Goal: Transaction & Acquisition: Download file/media

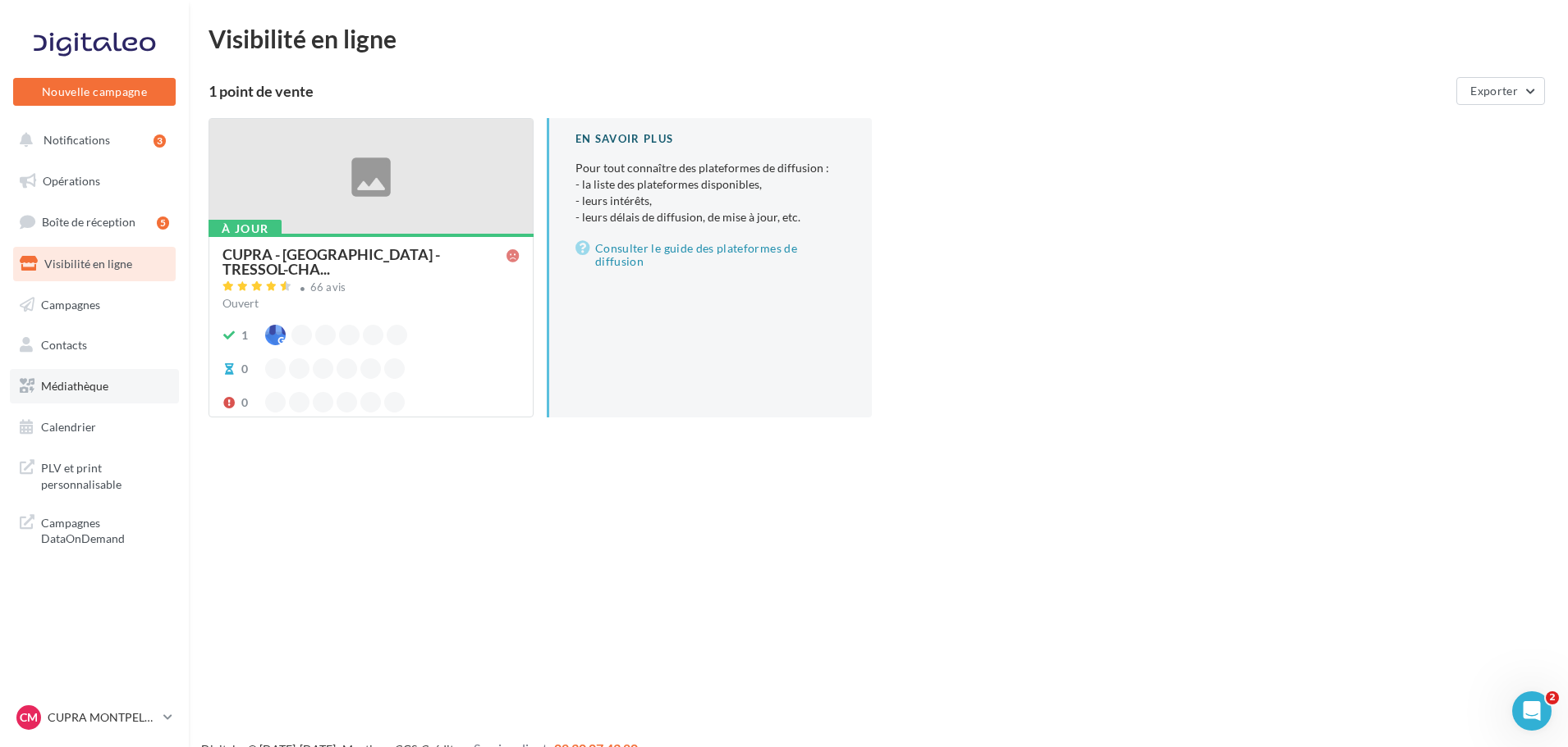
click at [106, 390] on span "Médiathèque" at bounding box center [75, 386] width 67 height 14
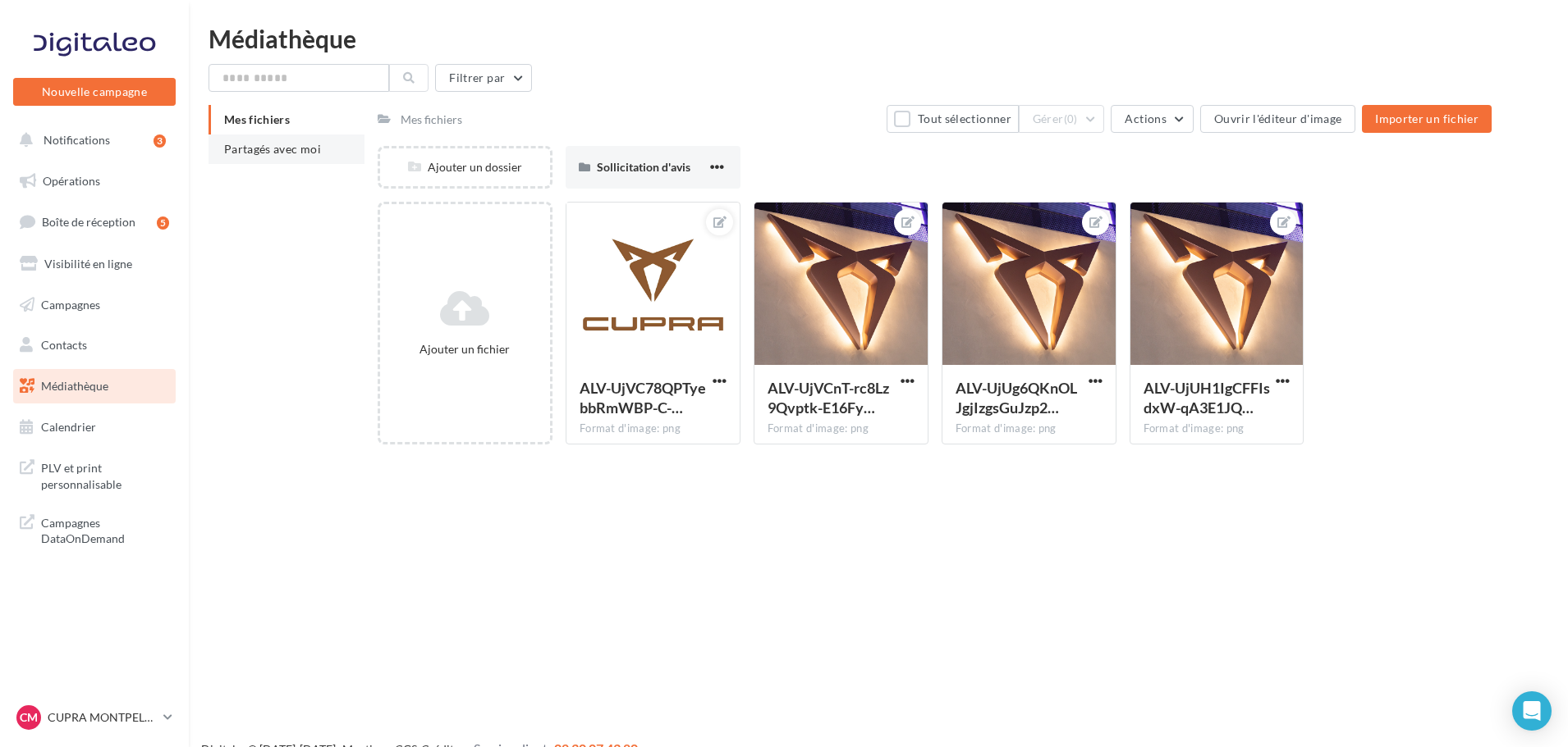
click at [319, 143] on span "Partagés avec moi" at bounding box center [273, 149] width 97 height 14
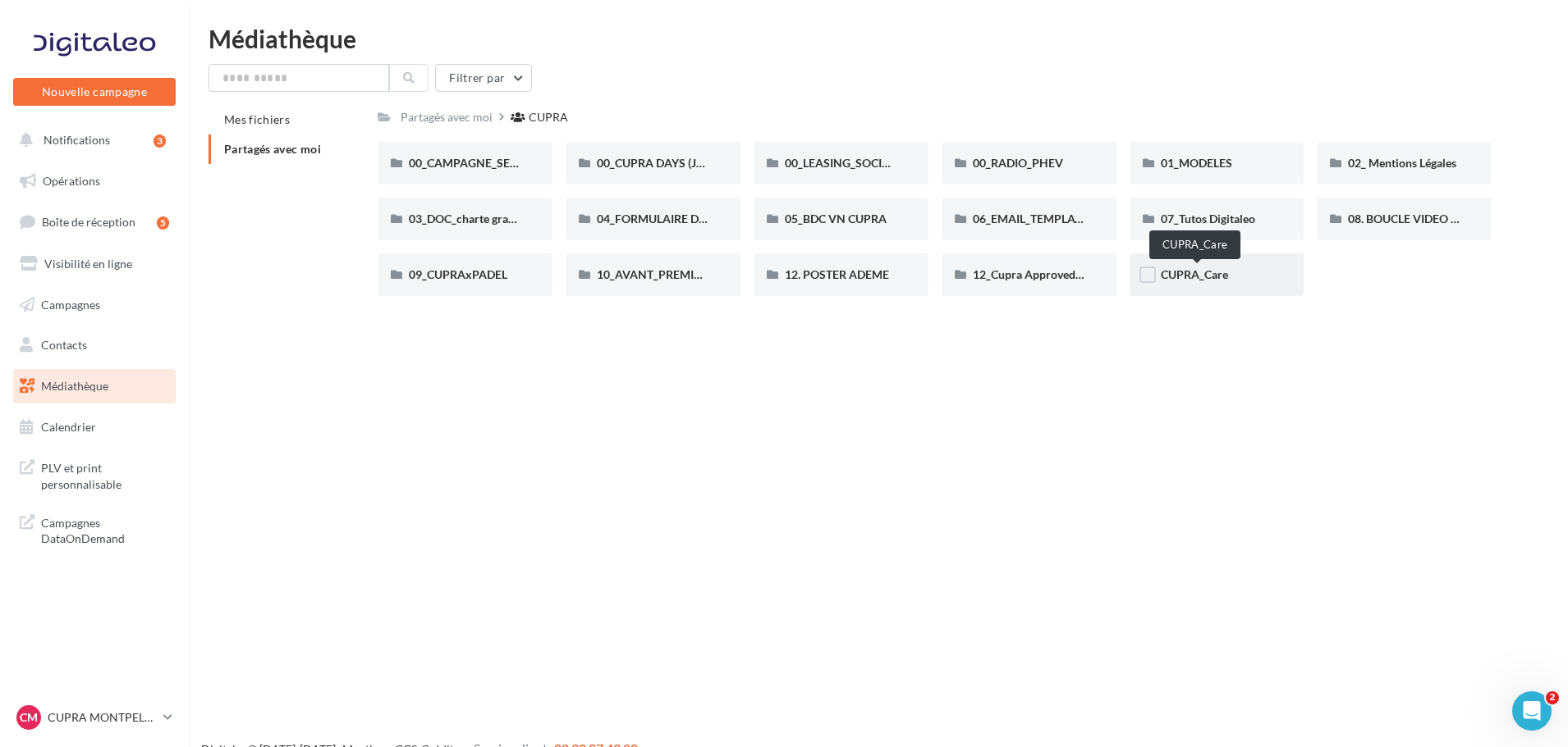
click at [1222, 269] on span "CUPRA_Care" at bounding box center [1194, 274] width 67 height 14
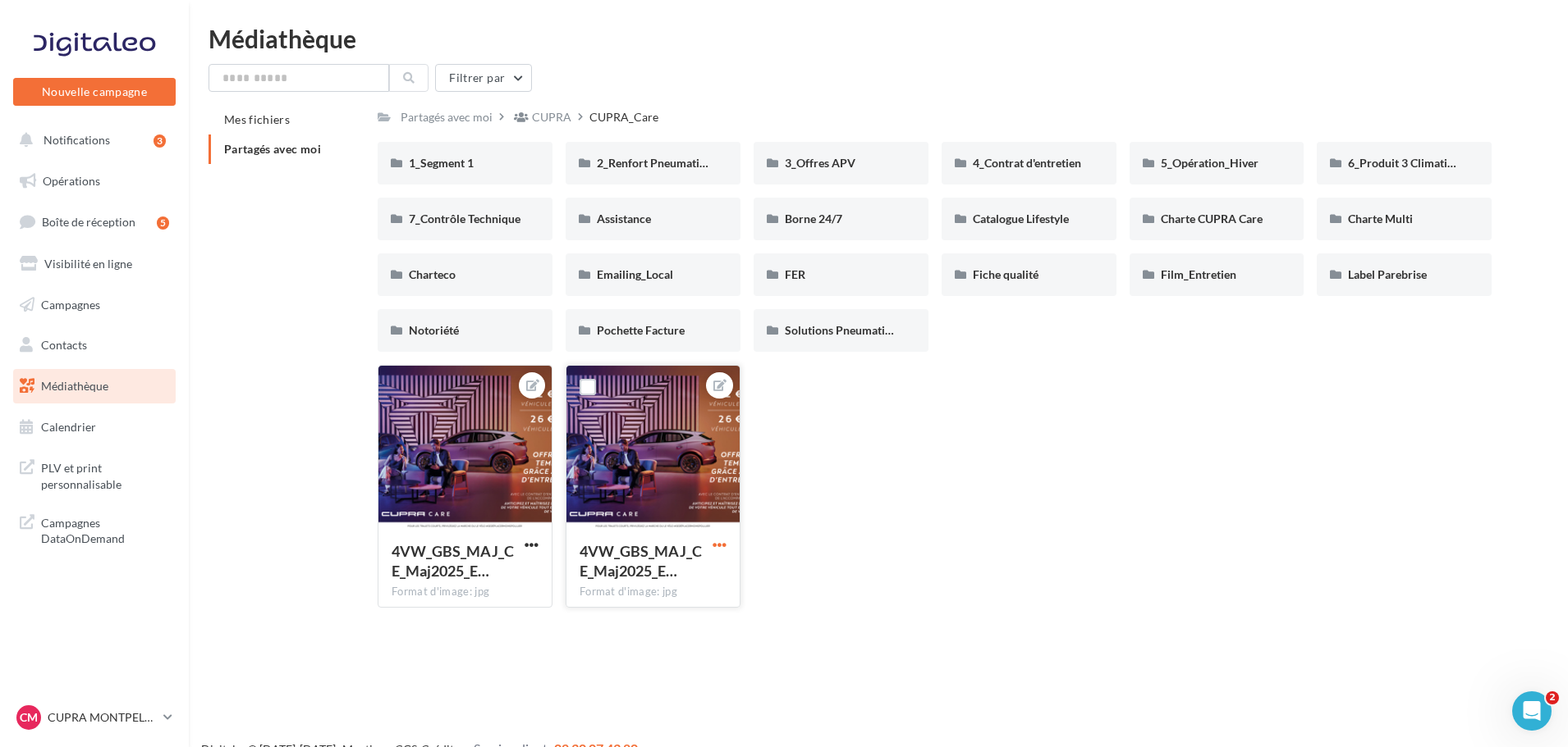
click at [719, 552] on span "button" at bounding box center [720, 545] width 14 height 14
click at [686, 620] on button "Télécharger" at bounding box center [643, 620] width 173 height 42
click at [718, 547] on span "button" at bounding box center [720, 545] width 14 height 14
click at [667, 628] on button "Télécharger" at bounding box center [643, 620] width 173 height 42
click at [1384, 542] on div "4VW_GBS_MAJ_CE_Maj2025_E… Format d'image: jpg 4VW_GBS_MAJ_CE_Maj2025_ECRAN_CUPR…" at bounding box center [940, 492] width 1127 height 256
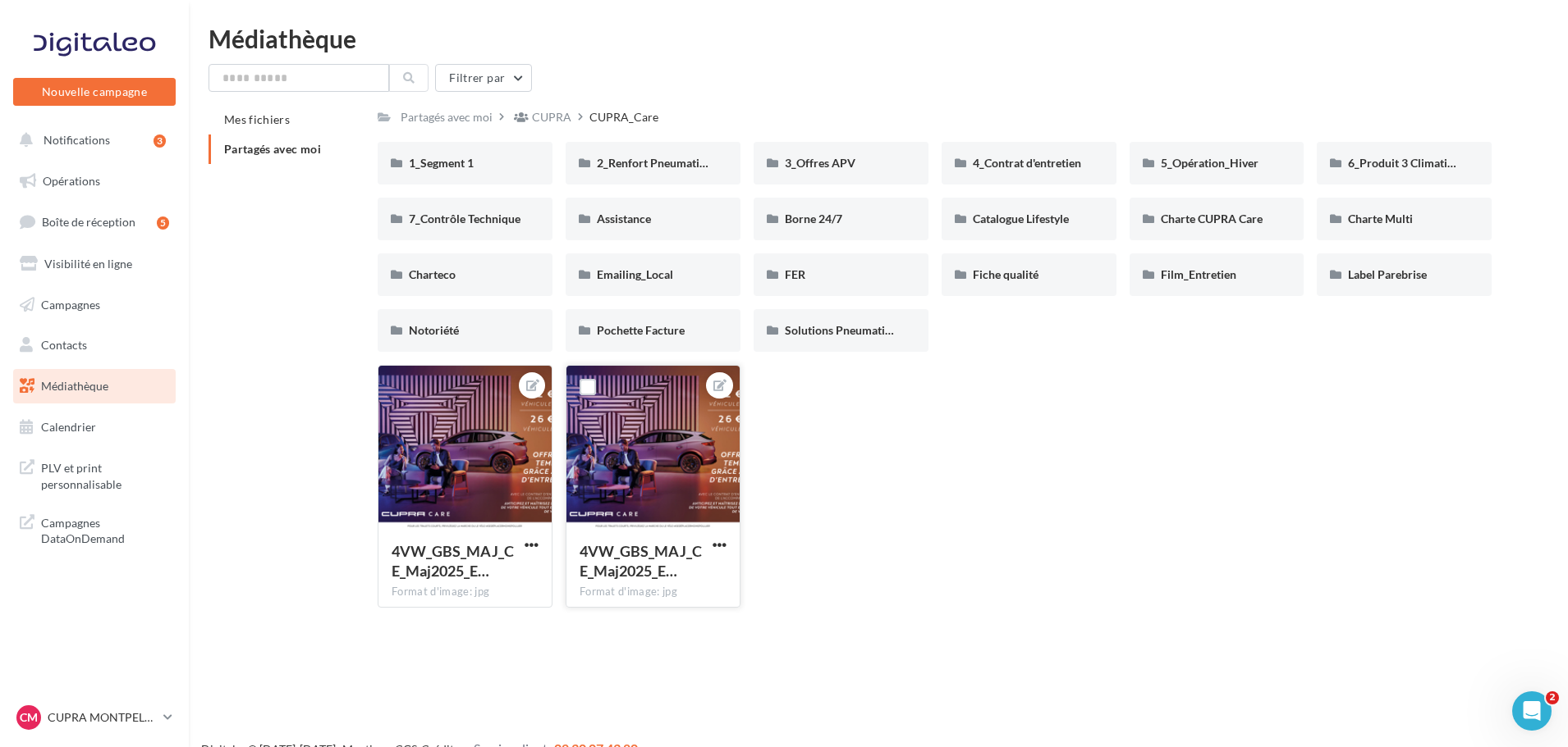
click at [1384, 547] on div "4VW_GBS_MAJ_CE_Maj2025_E… Format d'image: jpg 4VW_GBS_MAJ_CE_Maj2025_ECRAN_CUPR…" at bounding box center [940, 492] width 1127 height 256
click at [957, 472] on div "4VW_GBS_MAJ_CE_Maj2025_E… Format d'image: jpg 4VW_GBS_MAJ_CE_Maj2025_ECRAN_CUPR…" at bounding box center [940, 492] width 1127 height 256
click at [996, 168] on span "4_Contrat d'entretien" at bounding box center [1027, 163] width 109 height 14
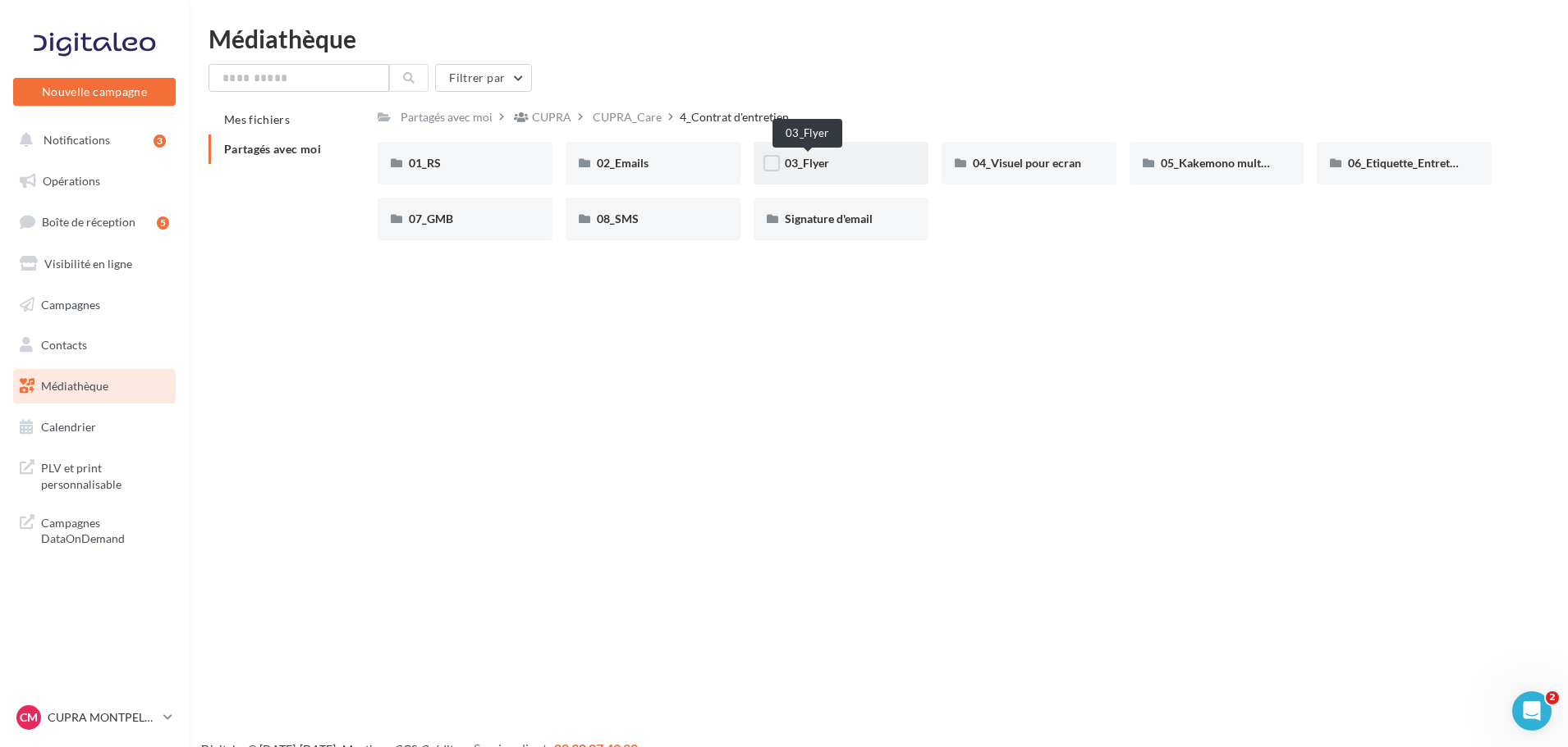
click at [796, 160] on span "03_Flyer" at bounding box center [807, 163] width 44 height 14
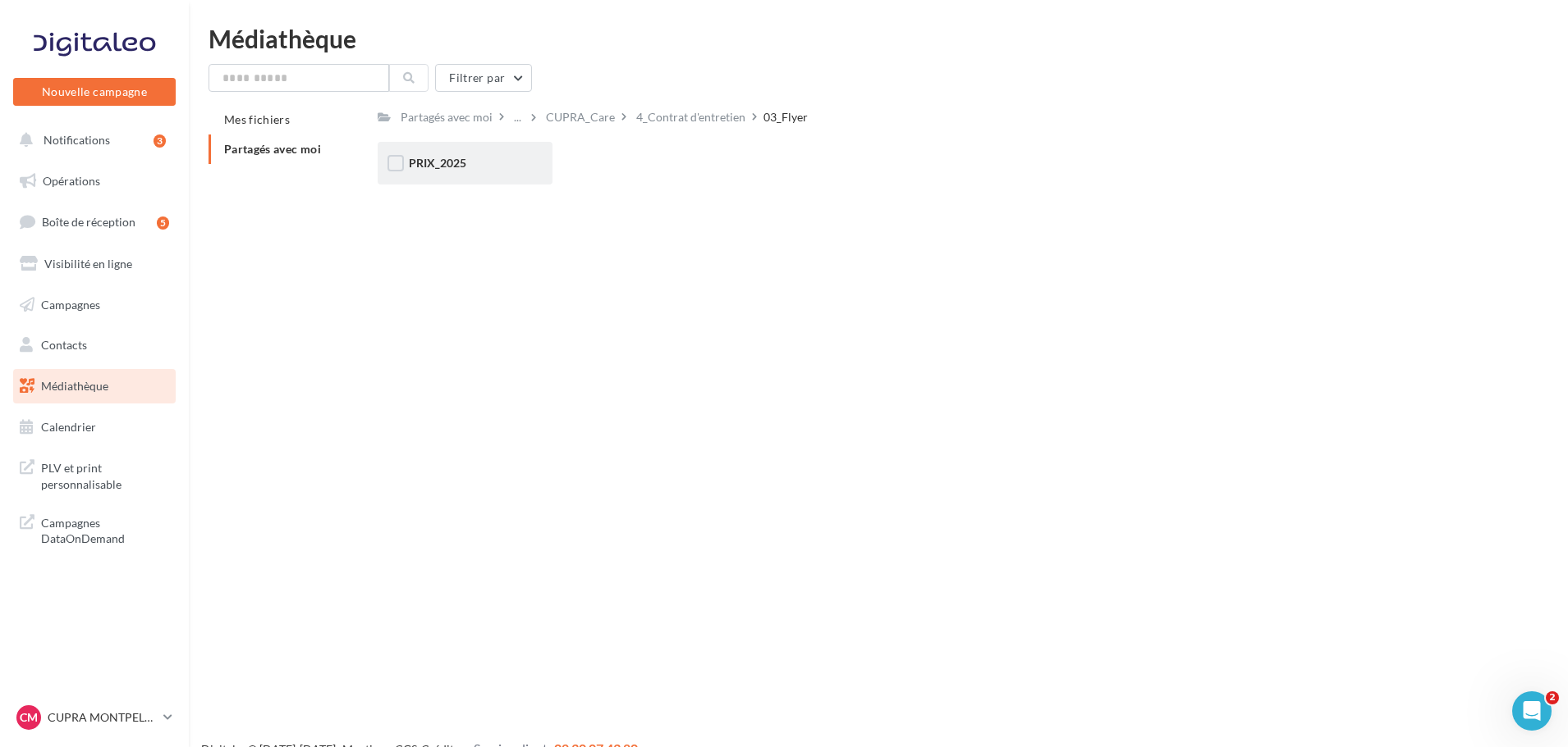
click at [498, 179] on div "PRIX_2025" at bounding box center [464, 163] width 175 height 42
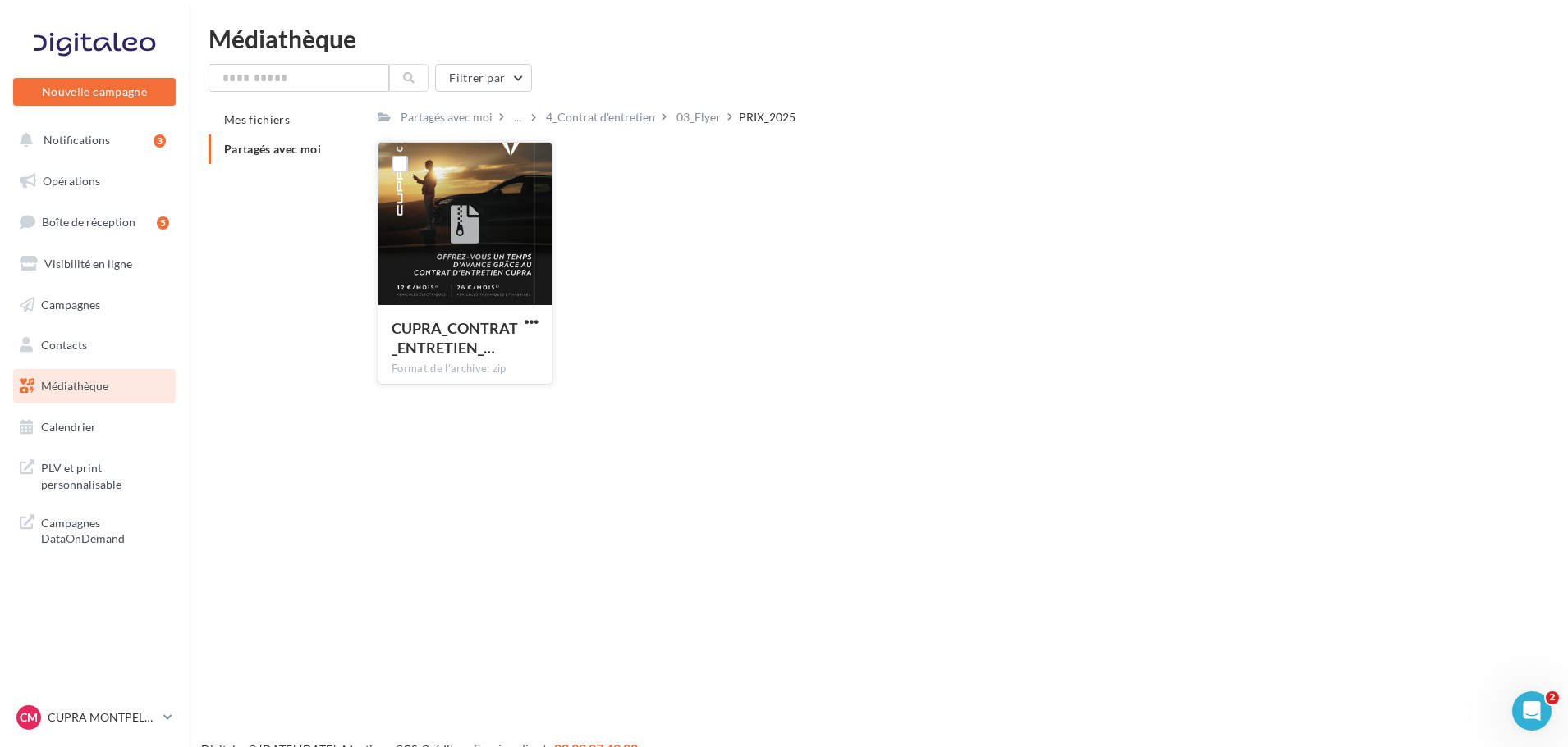
click at [536, 329] on button "button" at bounding box center [531, 323] width 21 height 17
click at [528, 359] on button "Télécharger" at bounding box center [459, 353] width 164 height 42
click at [607, 129] on div "4_Contrat d'entretien" at bounding box center [599, 116] width 116 height 24
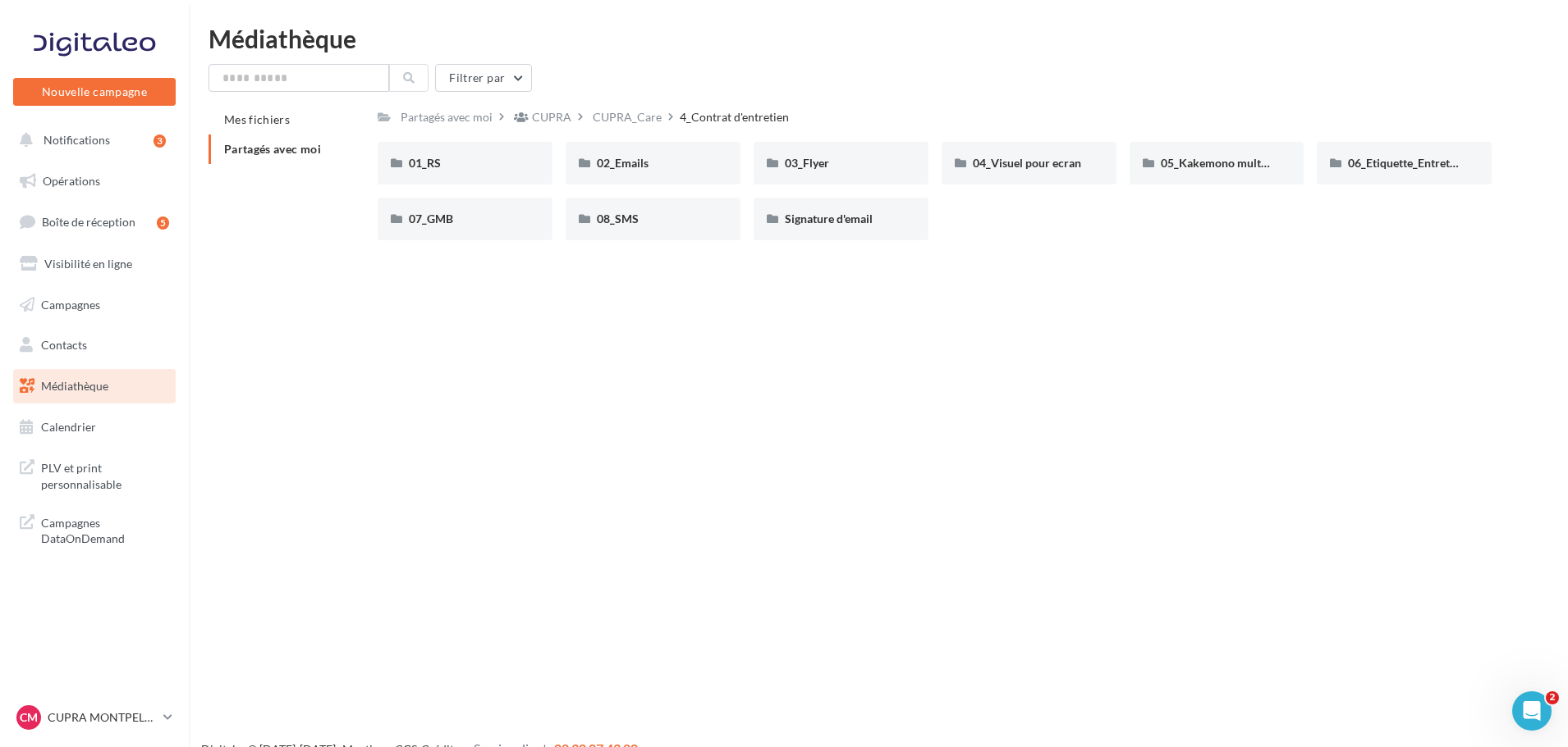
click at [1117, 219] on div "01_RS 01_RS 02_Emails 02_Emails 03_Flyer 03_Flyer 04_Visuel pour ecran 04_Visue…" at bounding box center [940, 197] width 1127 height 112
click at [757, 291] on div "Nouvelle campagne Nouvelle campagne Notifications 3 Opérations Boîte de récepti…" at bounding box center [784, 400] width 1568 height 747
click at [834, 163] on div "03_Flyer" at bounding box center [841, 163] width 113 height 17
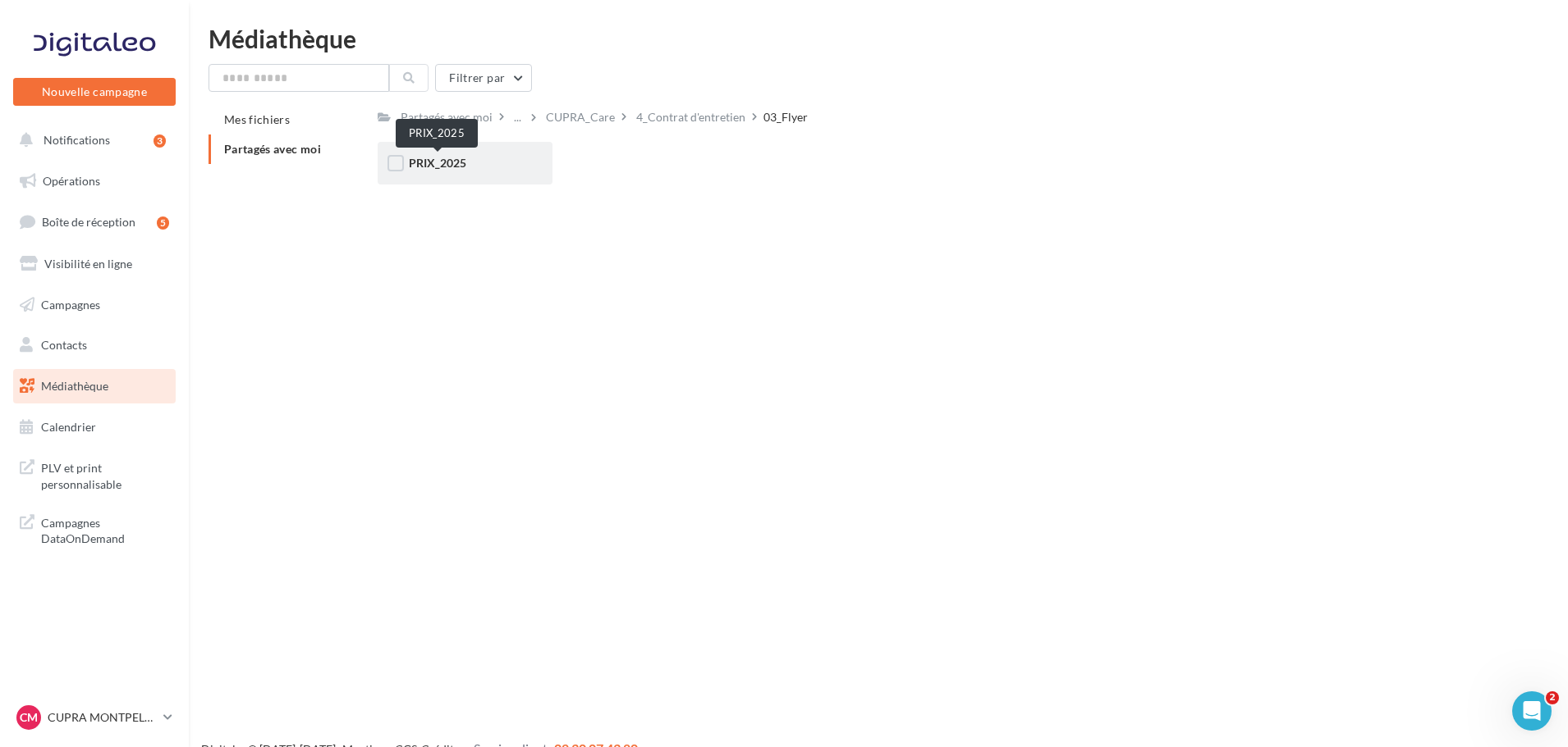
click at [442, 168] on span "PRIX_2025" at bounding box center [437, 163] width 57 height 14
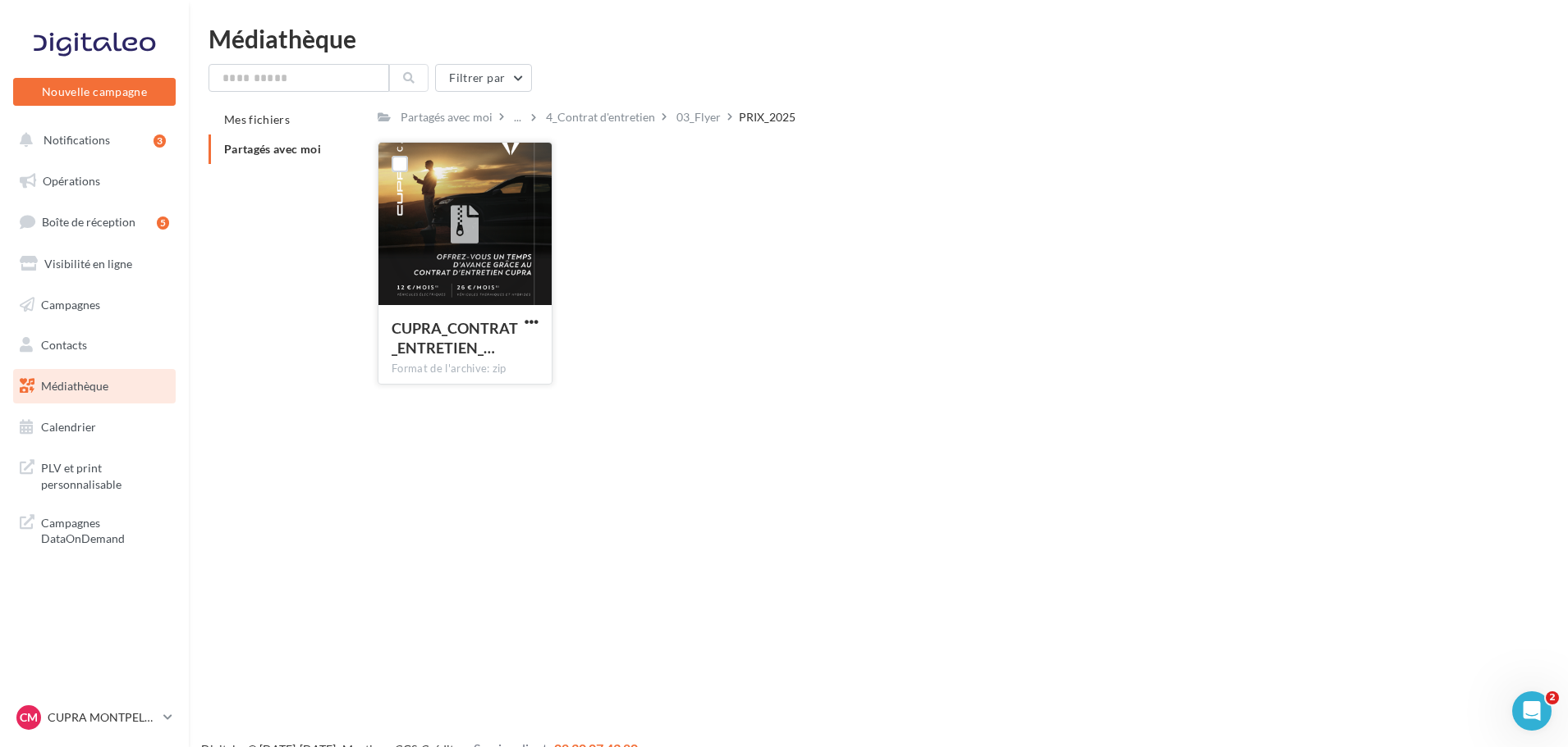
click at [521, 323] on button "button" at bounding box center [531, 323] width 21 height 17
click at [508, 351] on button "Télécharger" at bounding box center [459, 353] width 164 height 42
